Goal: Task Accomplishment & Management: Manage account settings

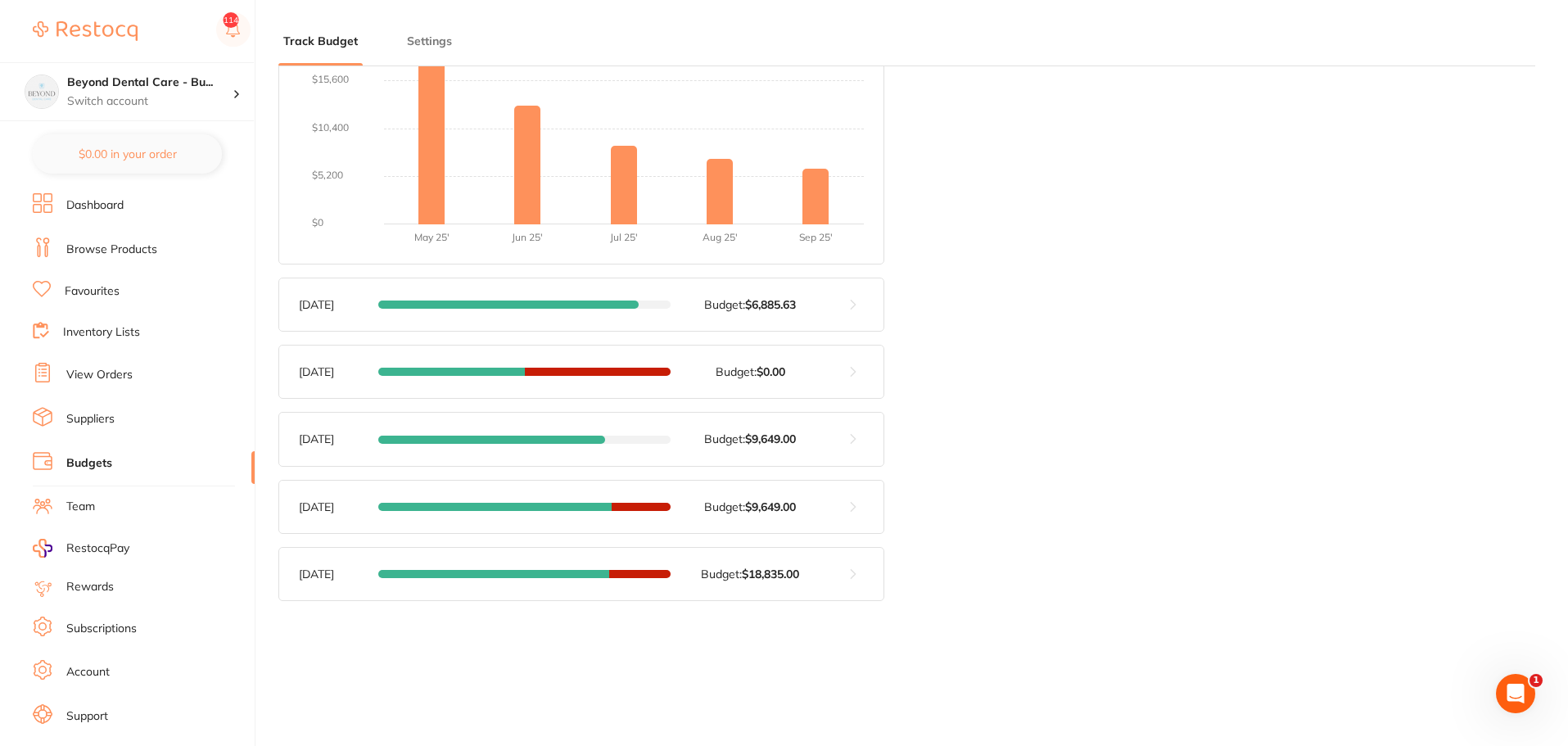
scroll to position [398, 0]
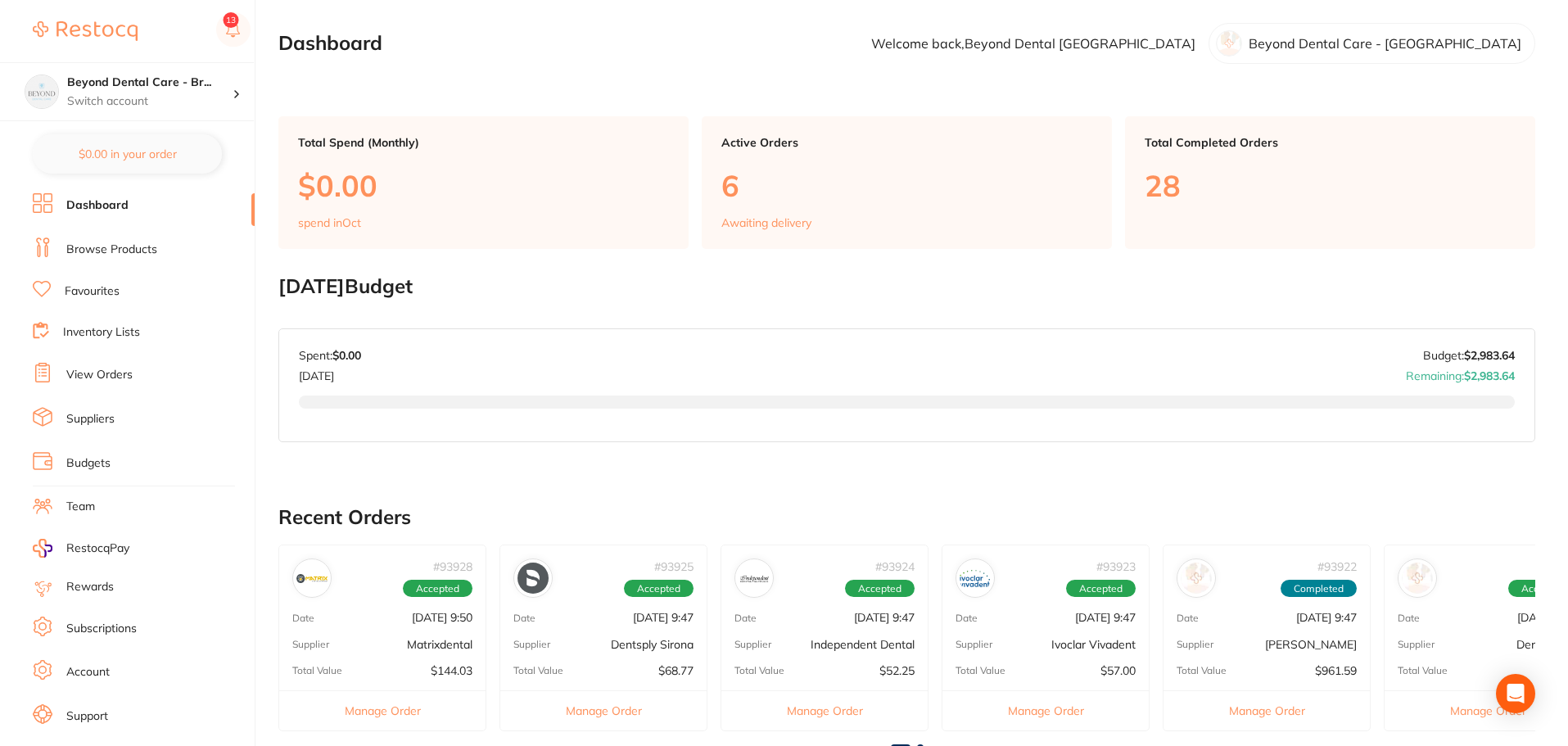
click at [95, 458] on link "Budgets" at bounding box center [88, 463] width 44 height 17
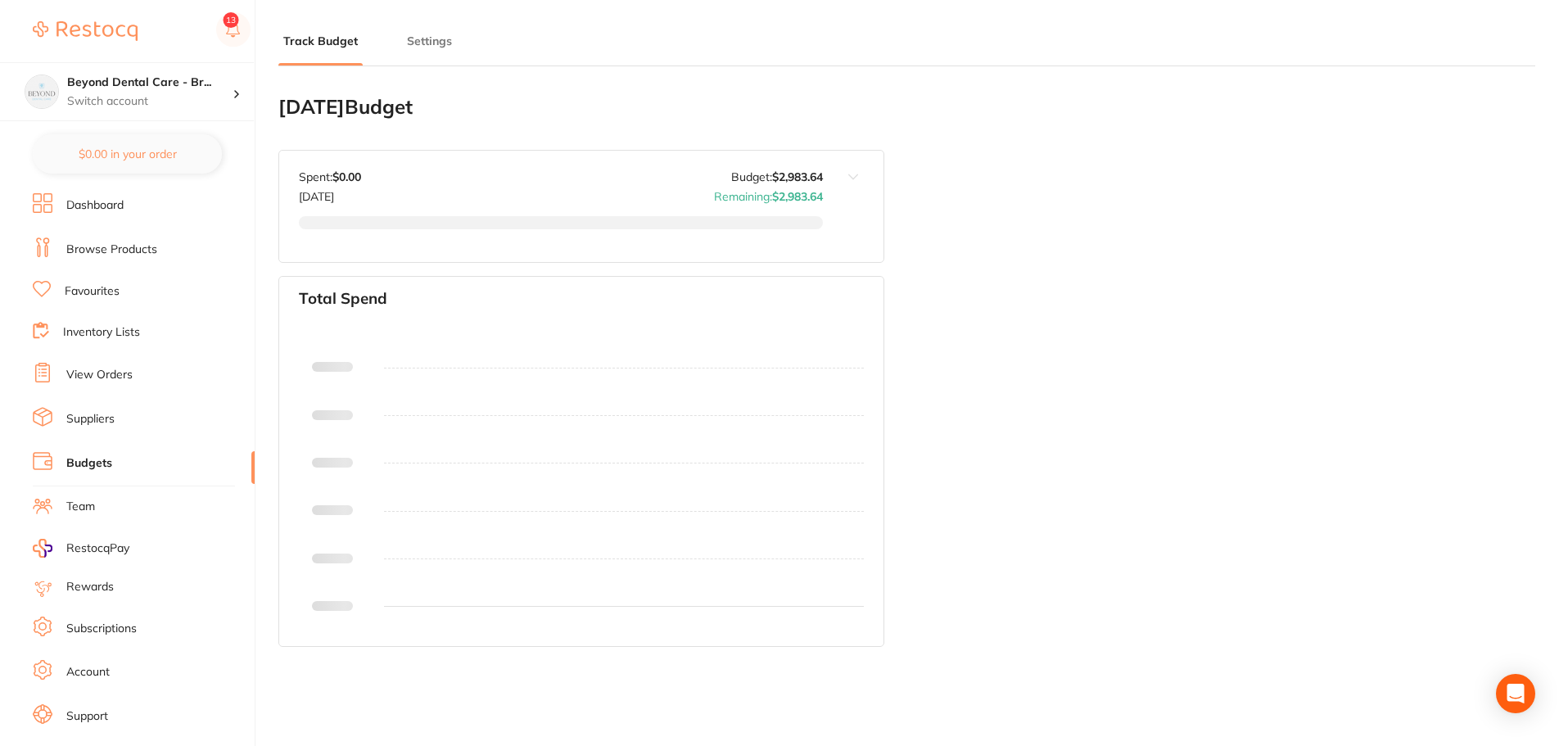
type input "2,984"
type input "0.0"
type input "2,984"
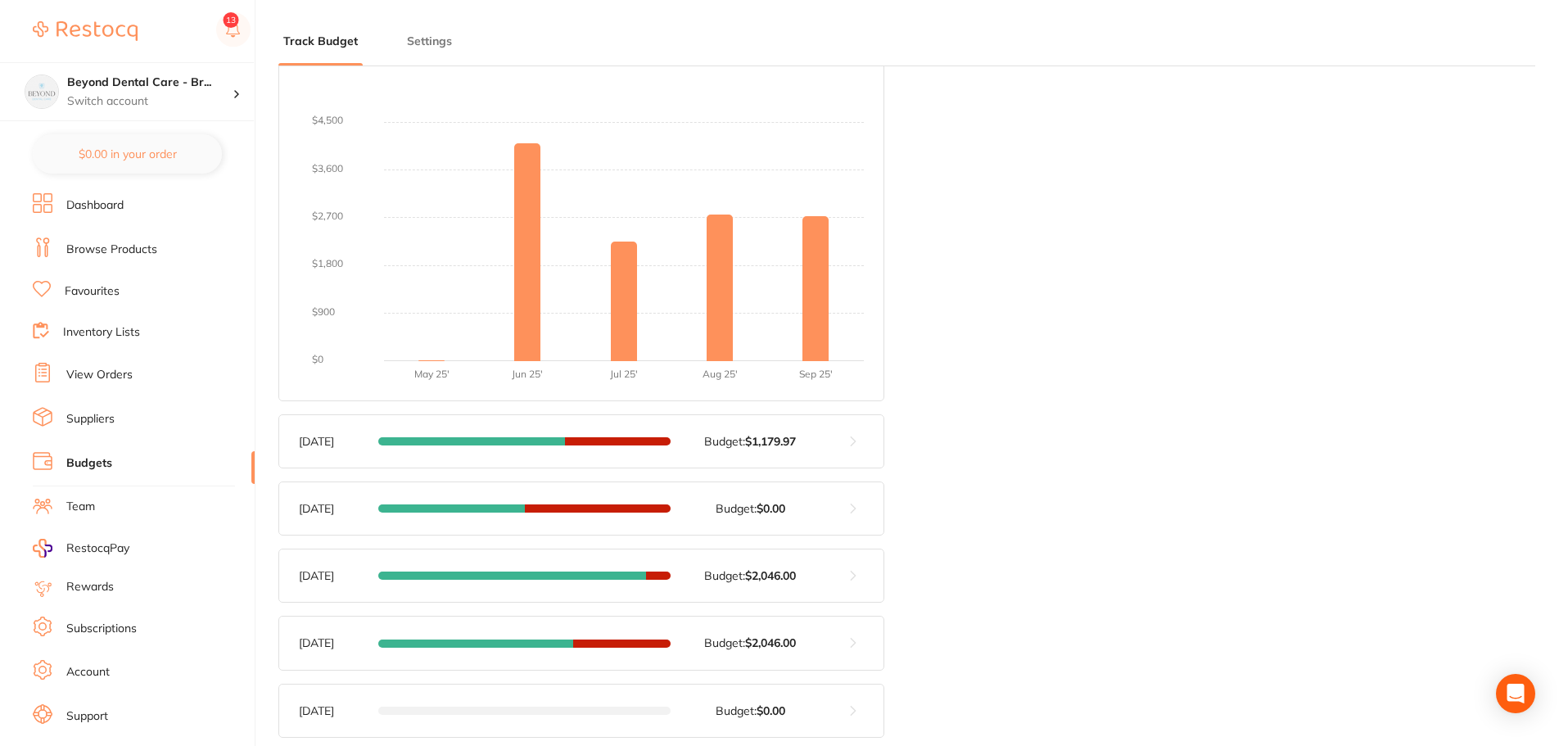
scroll to position [328, 0]
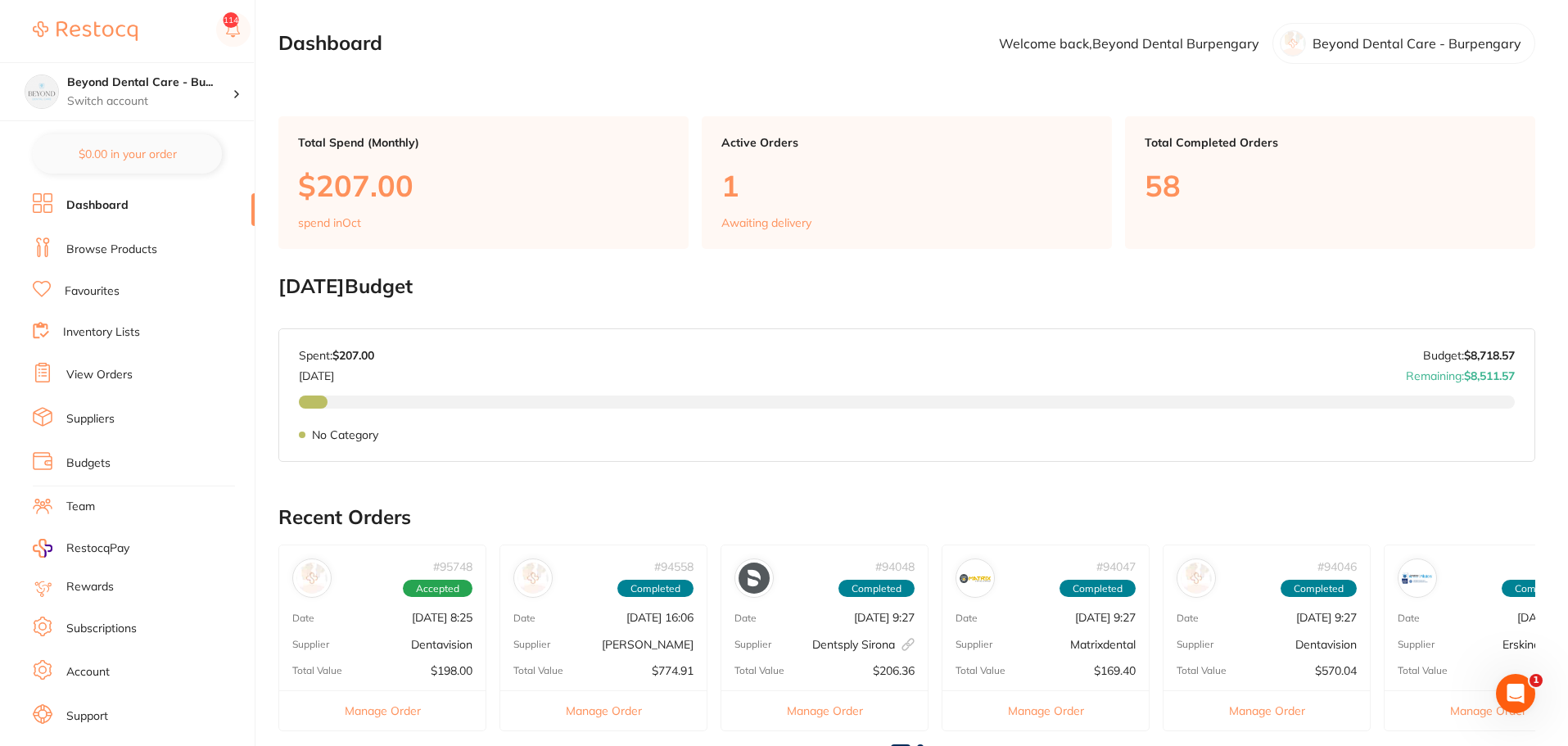
click at [99, 469] on link "Budgets" at bounding box center [88, 463] width 44 height 17
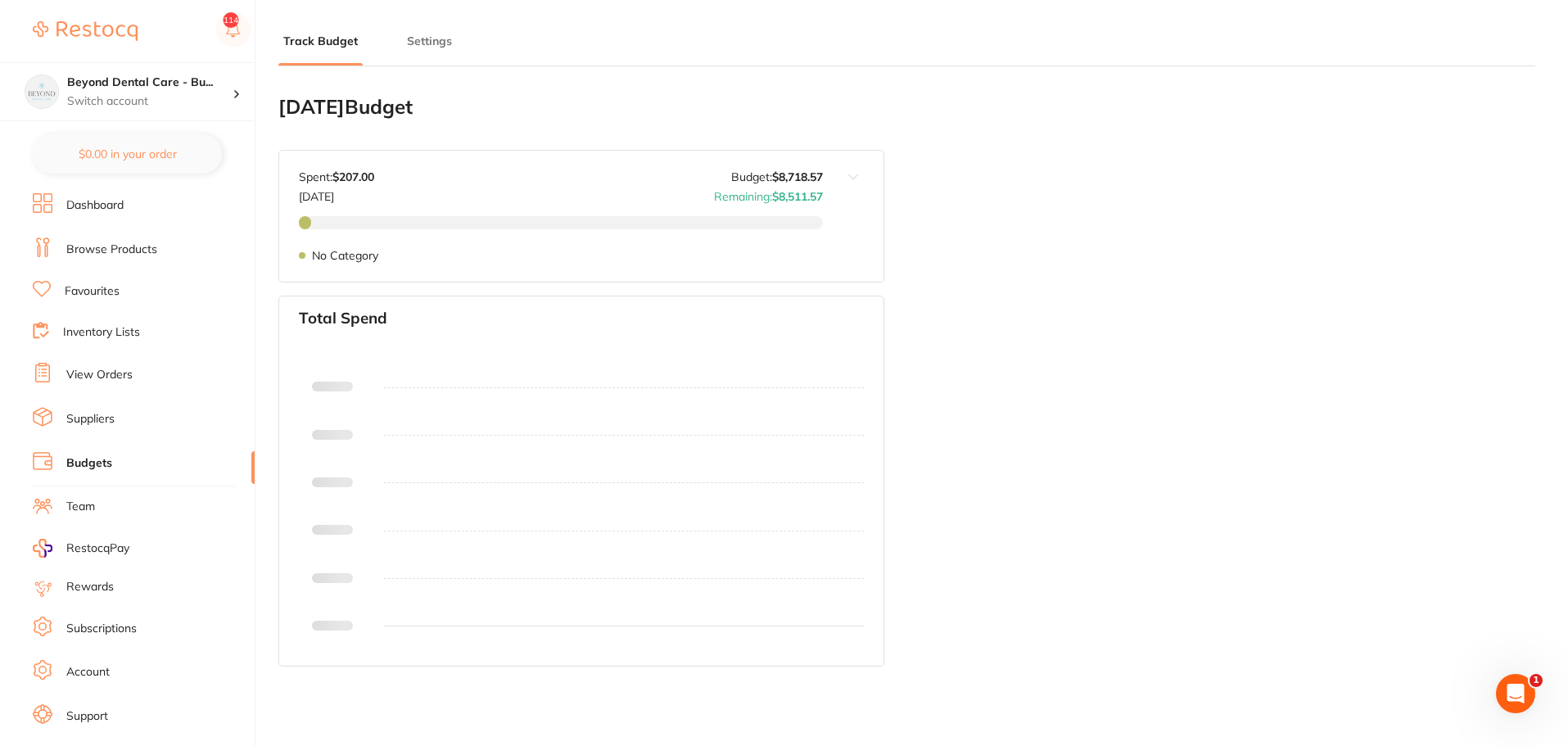
type input "8,719"
type input "0.0"
type input "8,719"
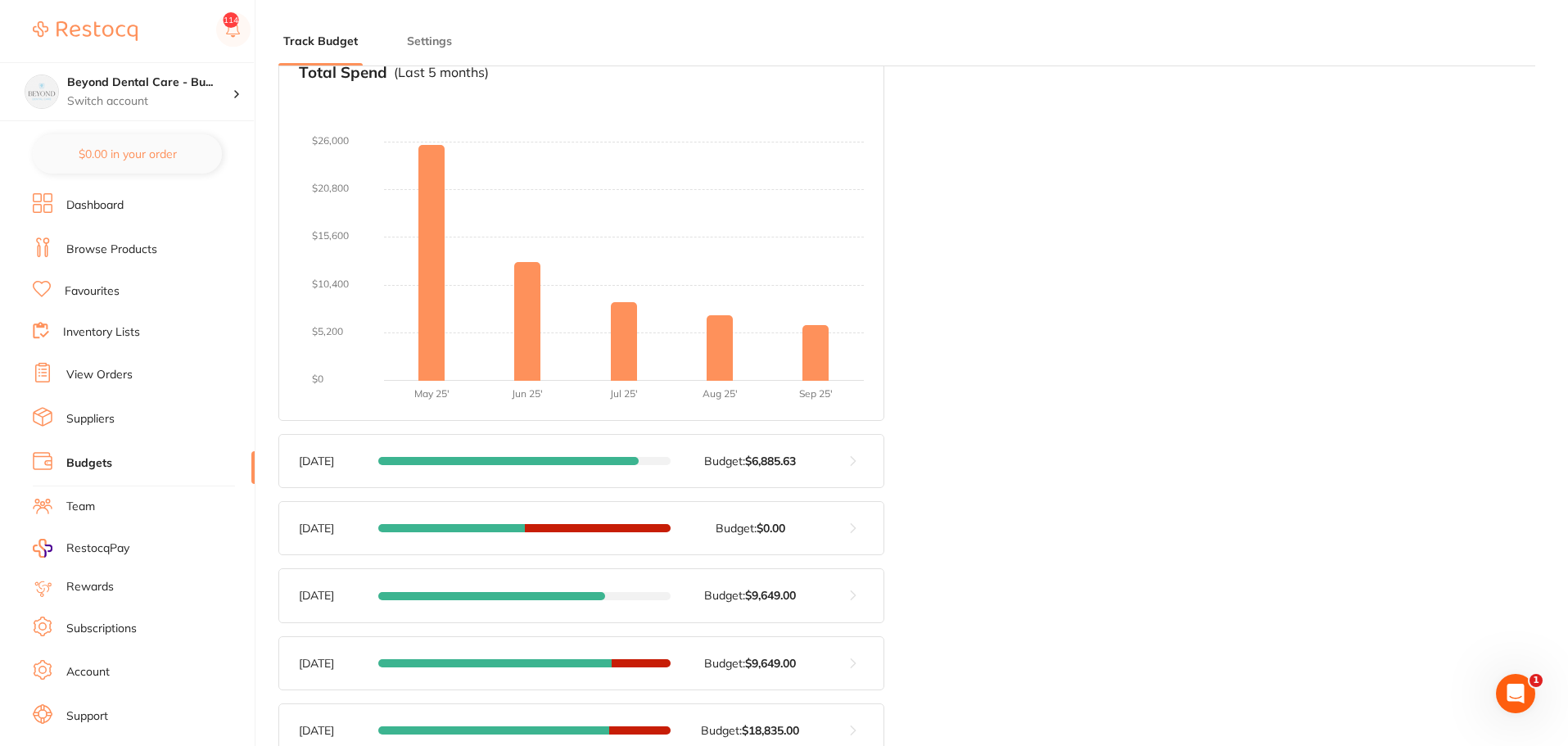
scroll to position [328, 0]
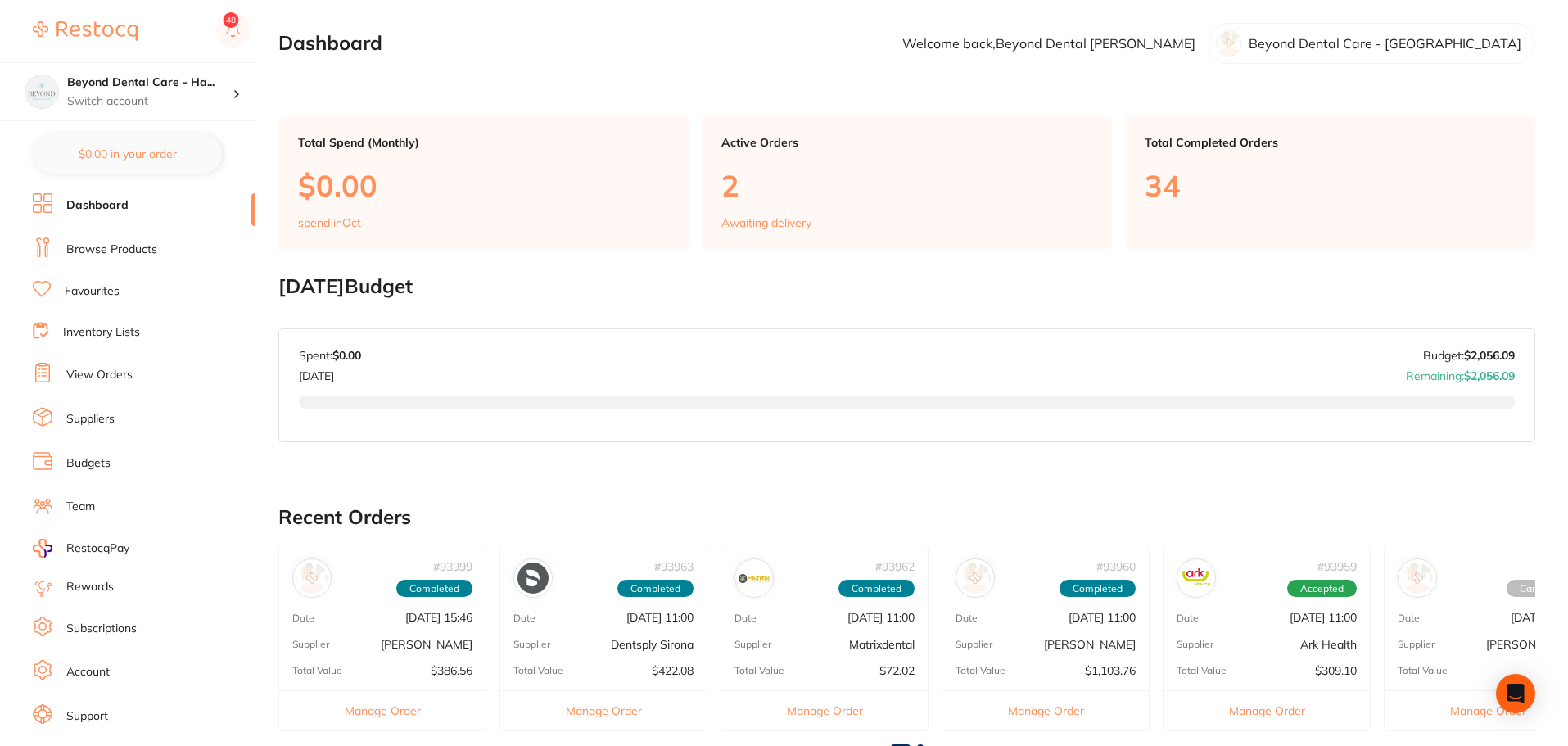
click at [98, 464] on link "Budgets" at bounding box center [88, 463] width 44 height 17
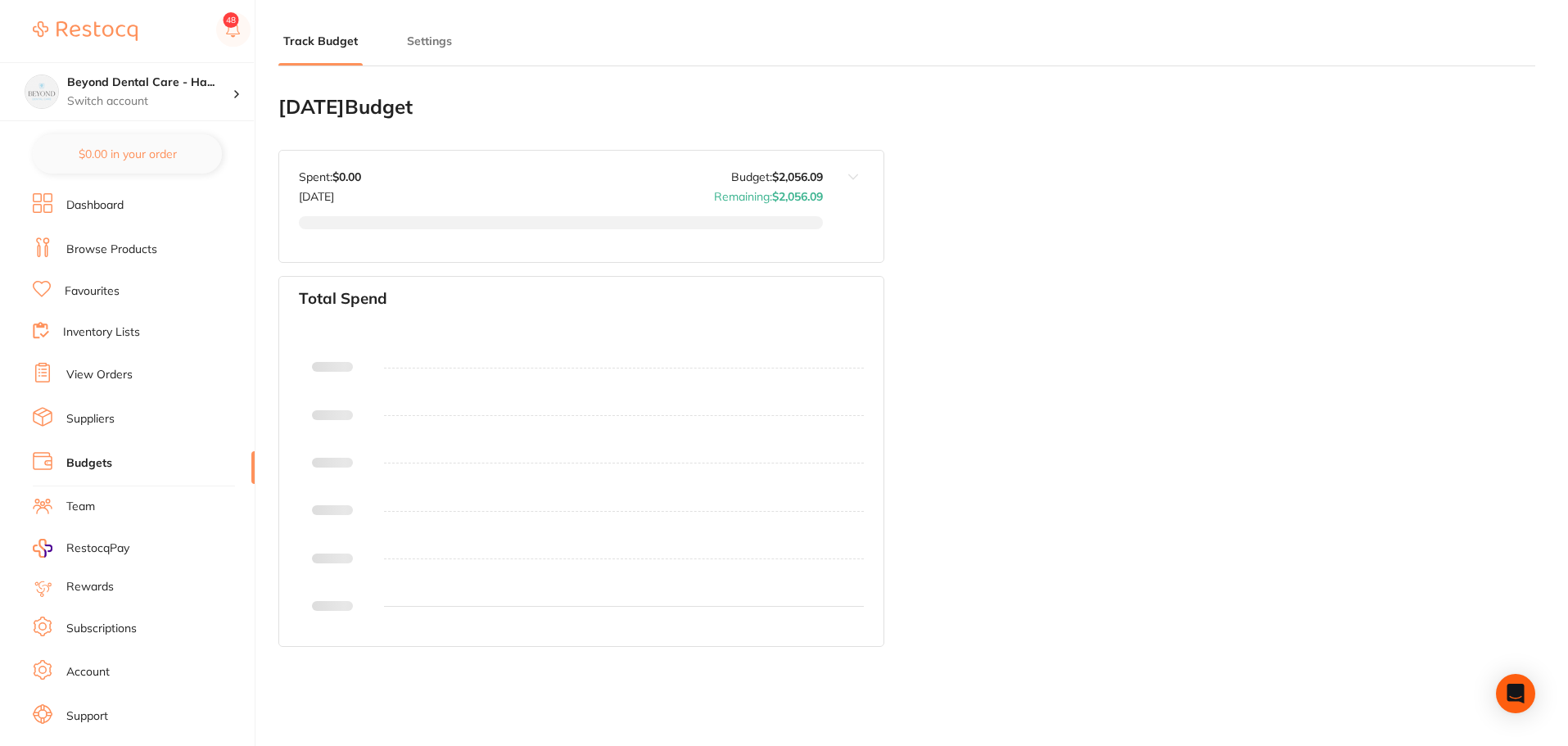
type input "2,056"
type input "0.0"
type input "2,056"
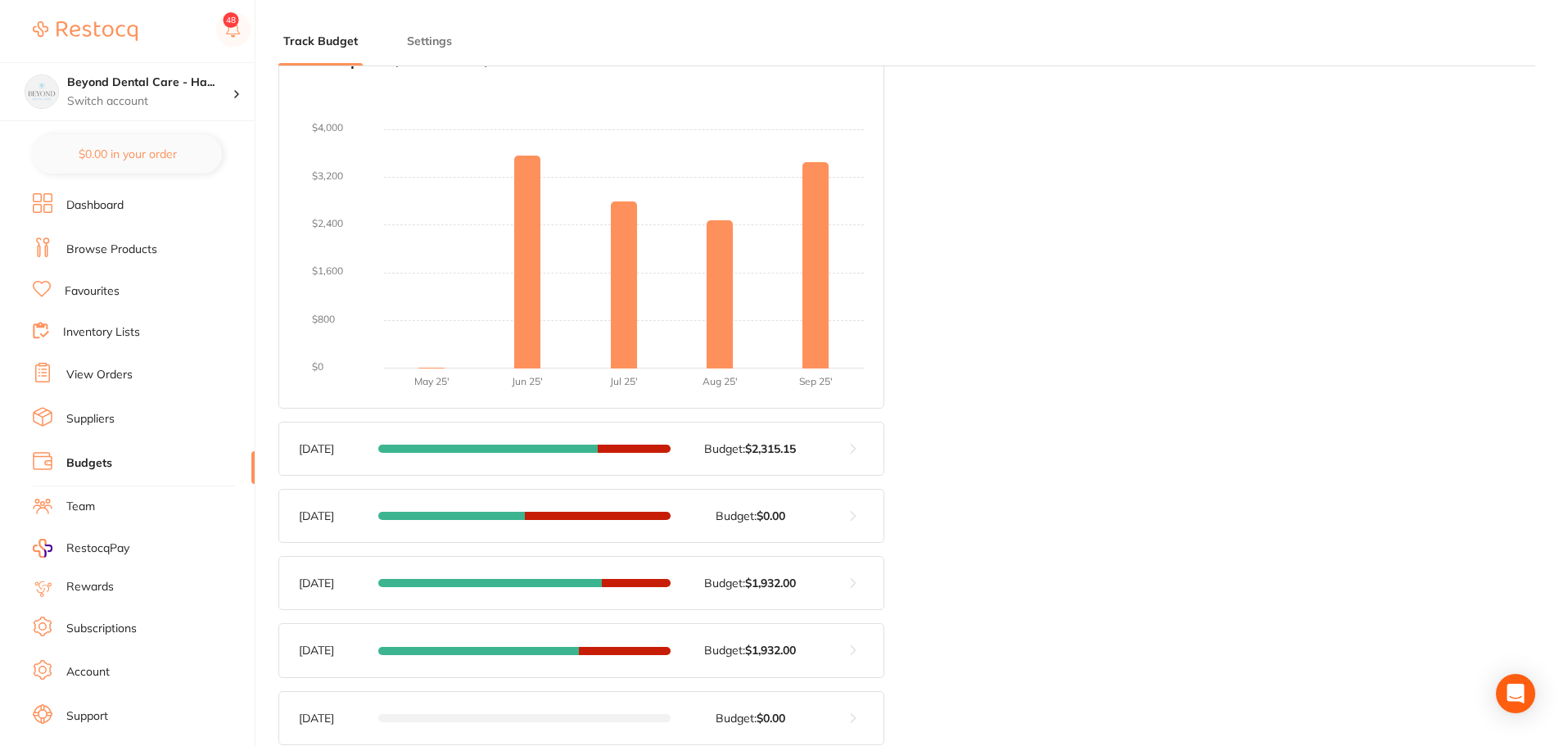
scroll to position [246, 0]
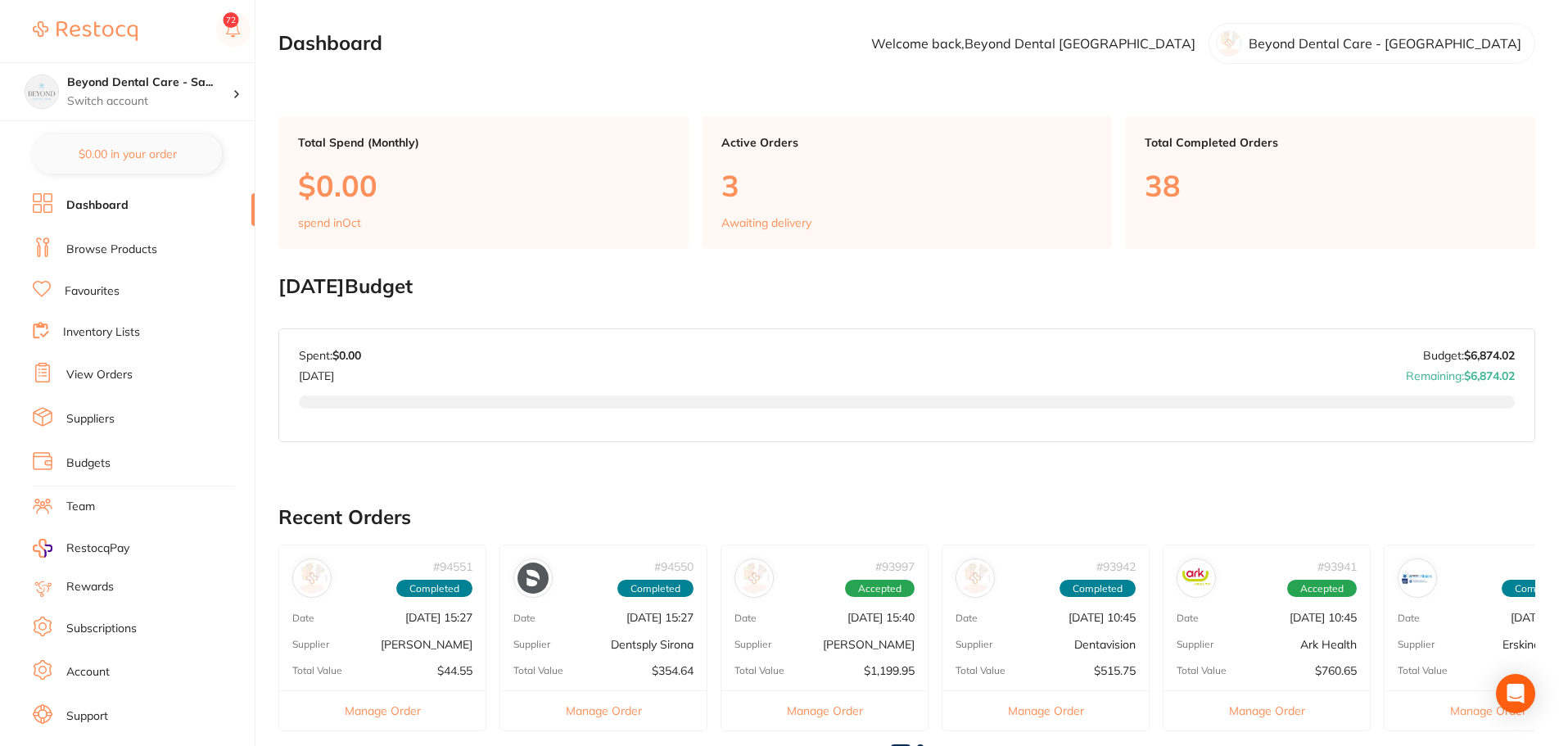
click at [95, 466] on link "Budgets" at bounding box center [88, 463] width 44 height 17
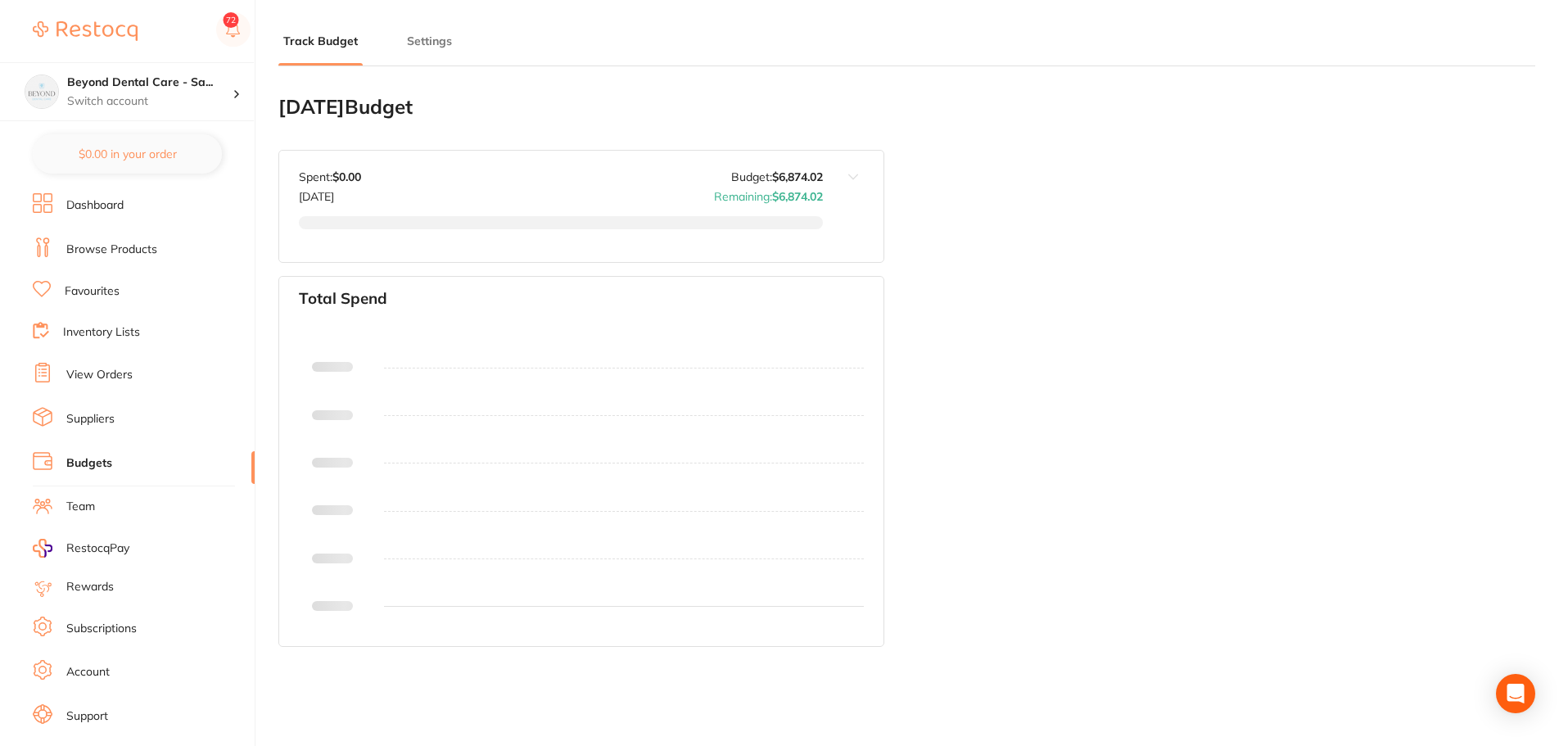
type input "6,874"
type input "0.0"
type input "6,874"
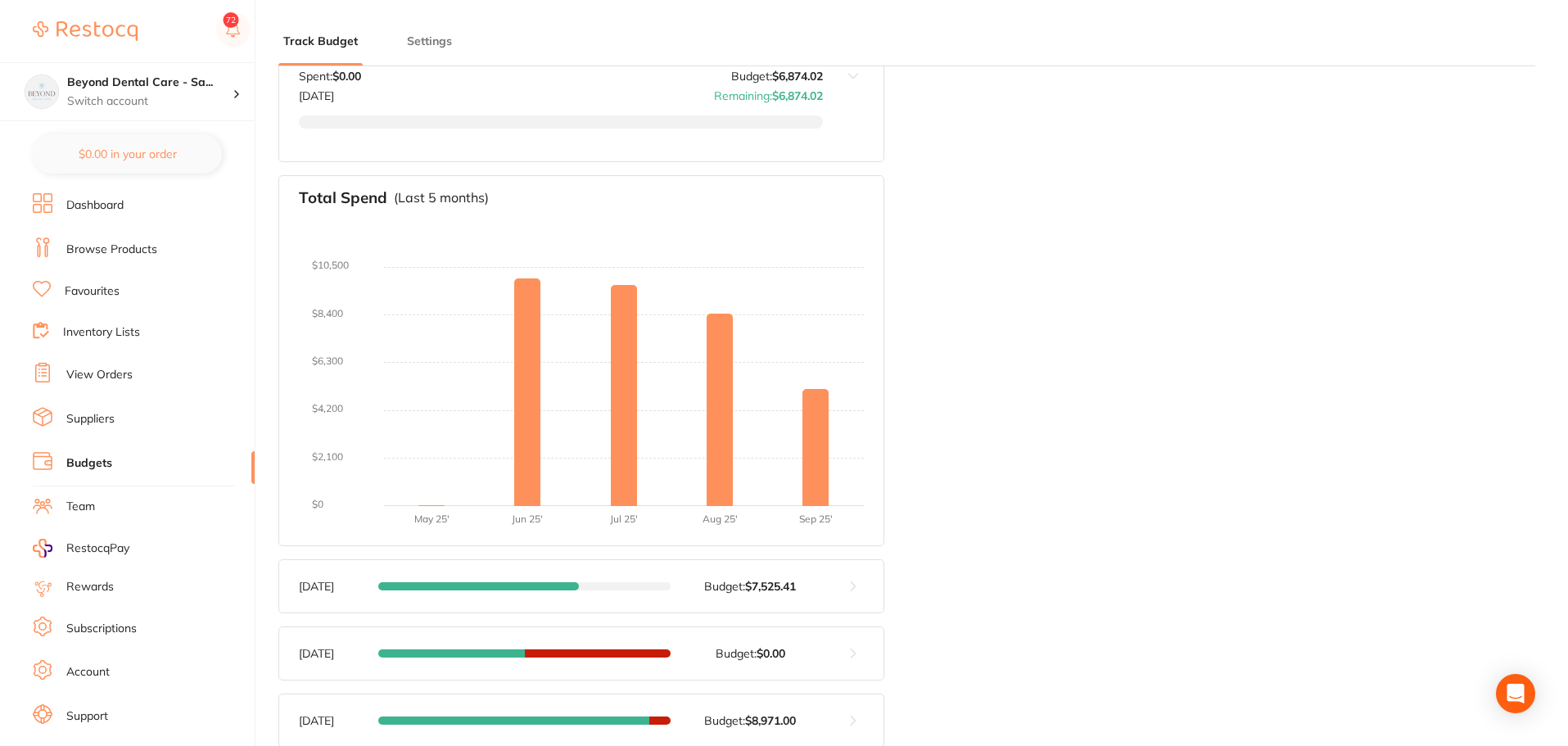
scroll to position [164, 0]
